Goal: Transaction & Acquisition: Purchase product/service

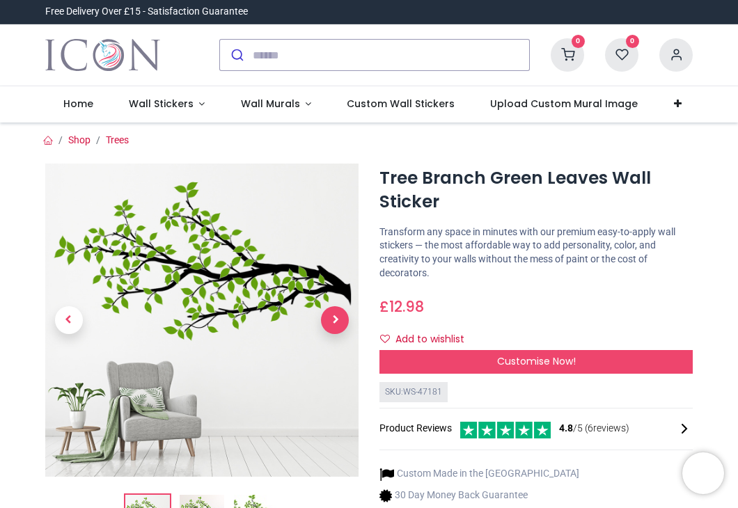
click at [339, 321] on span "Next" at bounding box center [335, 320] width 28 height 28
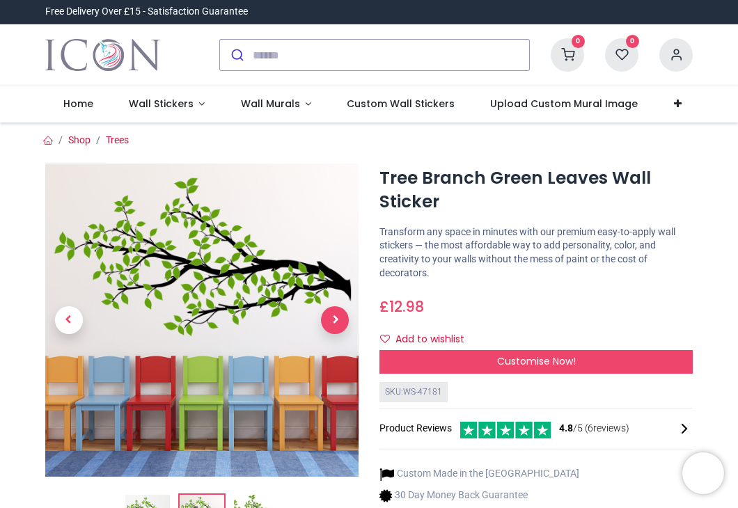
click at [339, 321] on span "Next" at bounding box center [335, 320] width 28 height 28
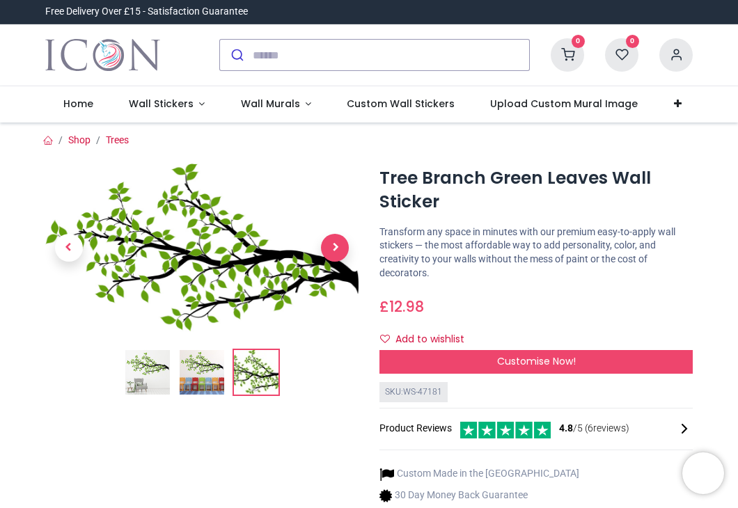
click at [333, 253] on span "Next" at bounding box center [335, 248] width 28 height 28
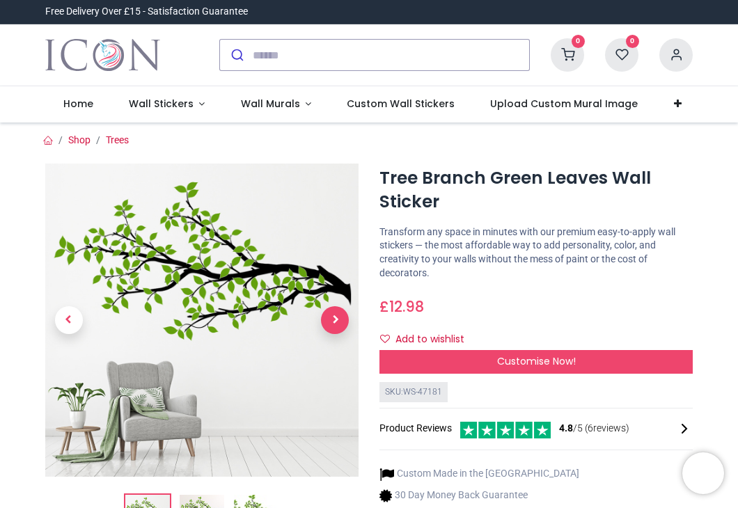
click at [331, 320] on span "Next" at bounding box center [335, 320] width 28 height 28
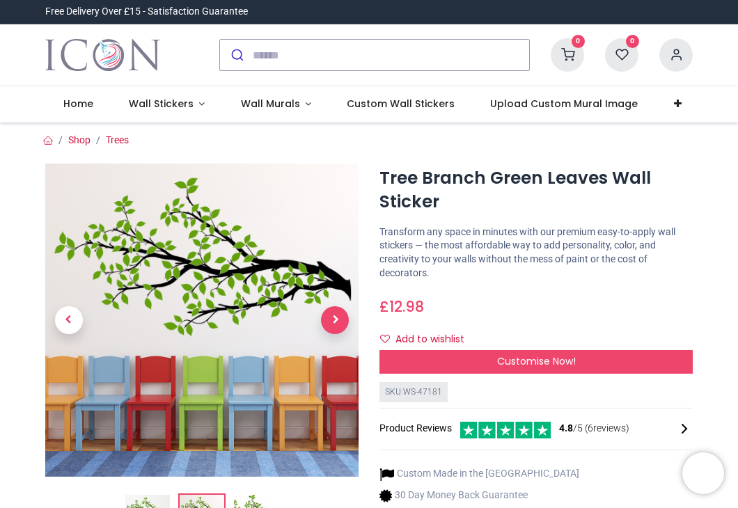
click at [331, 320] on span "Next" at bounding box center [335, 320] width 28 height 28
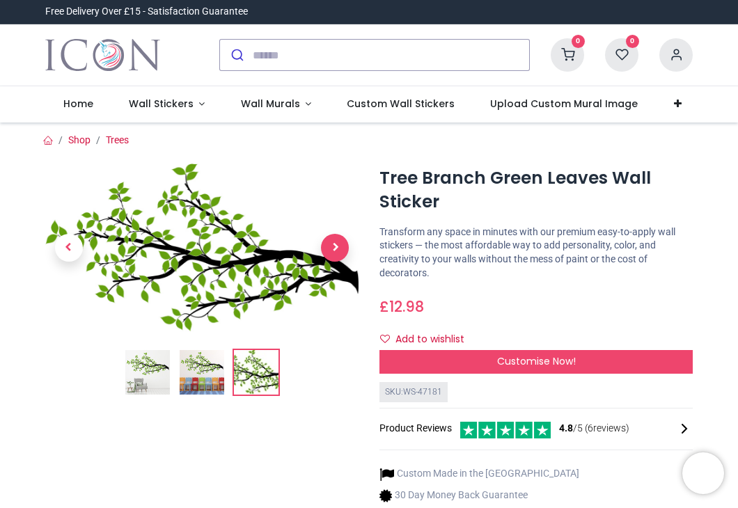
click at [337, 243] on span "Next" at bounding box center [335, 248] width 28 height 28
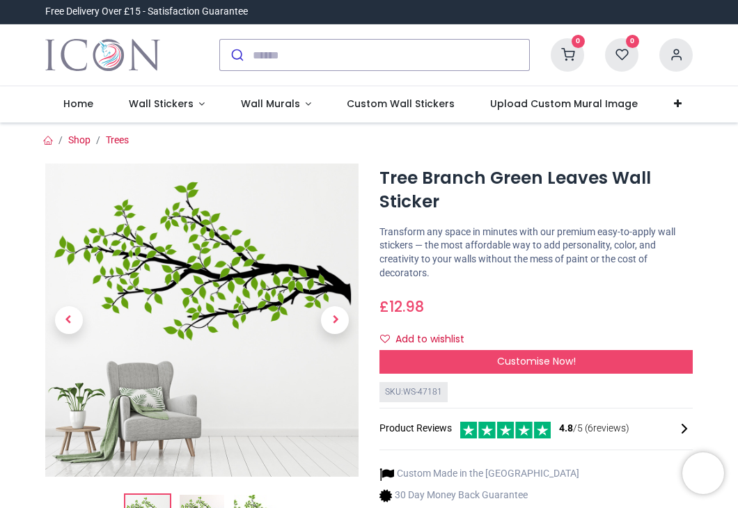
click at [172, 262] on img at bounding box center [201, 320] width 313 height 313
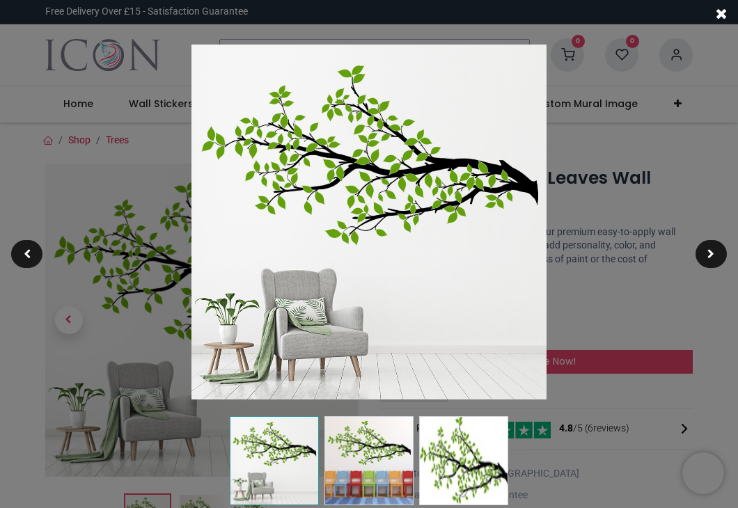
click at [397, 143] on img at bounding box center [368, 222] width 355 height 355
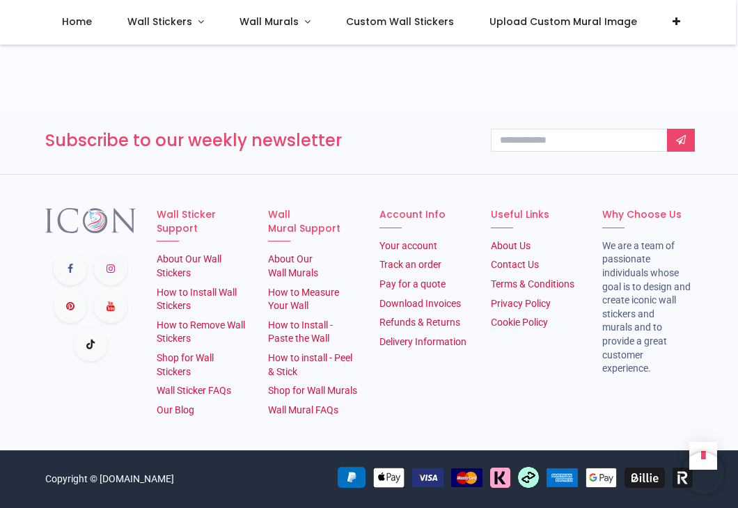
scroll to position [2250, 0]
